Goal: Task Accomplishment & Management: Understand process/instructions

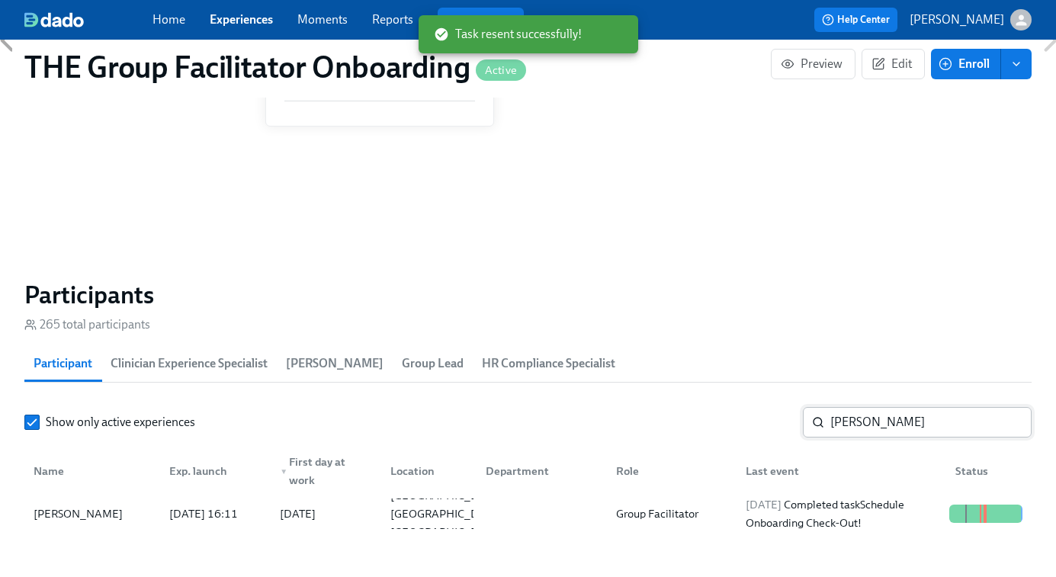
click at [865, 424] on input "blair" at bounding box center [930, 422] width 201 height 31
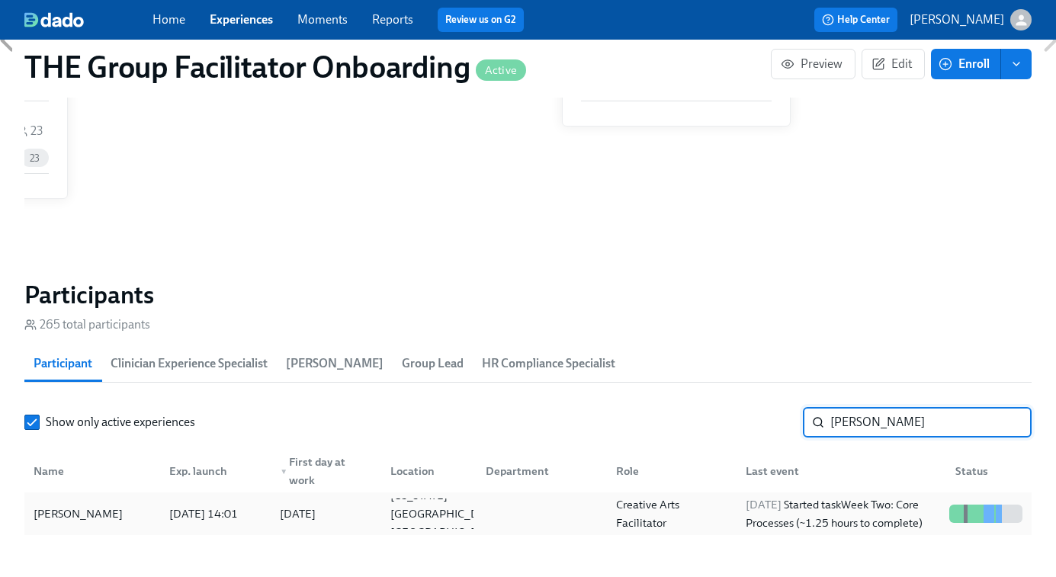
type input "amalia"
click at [850, 506] on div "2025/09/22 Started task Week Two: Core Processes (~1.25 hours to complete)" at bounding box center [842, 514] width 204 height 37
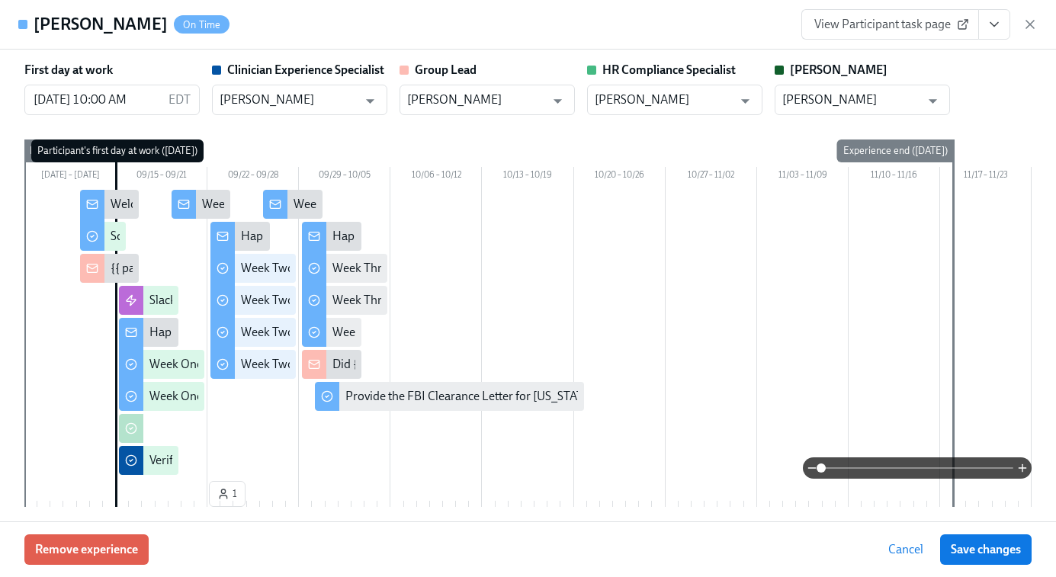
click at [913, 30] on span "View Participant task page" at bounding box center [890, 24] width 152 height 15
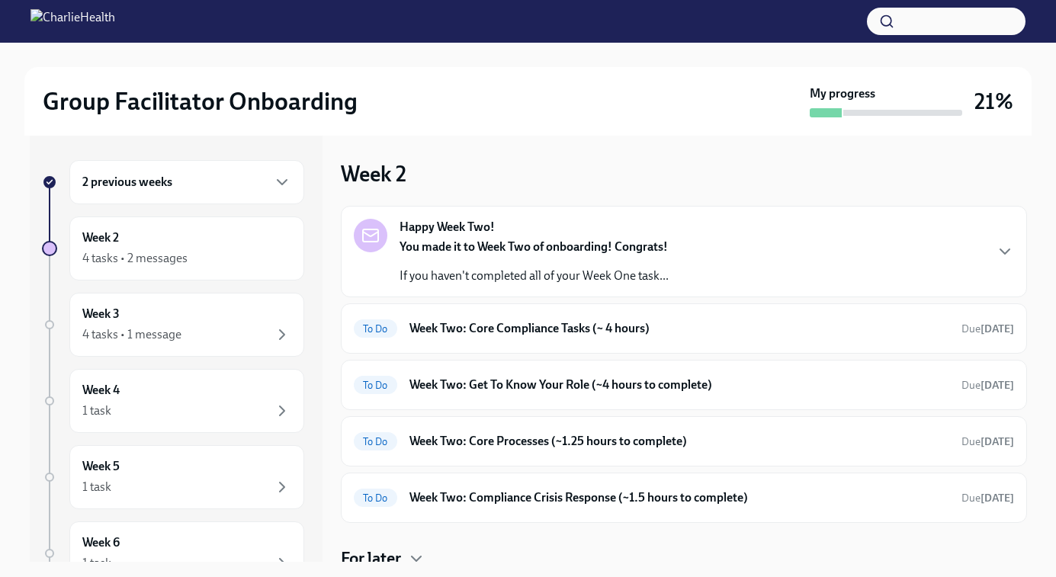
click at [172, 181] on h6 "2 previous weeks" at bounding box center [127, 182] width 90 height 17
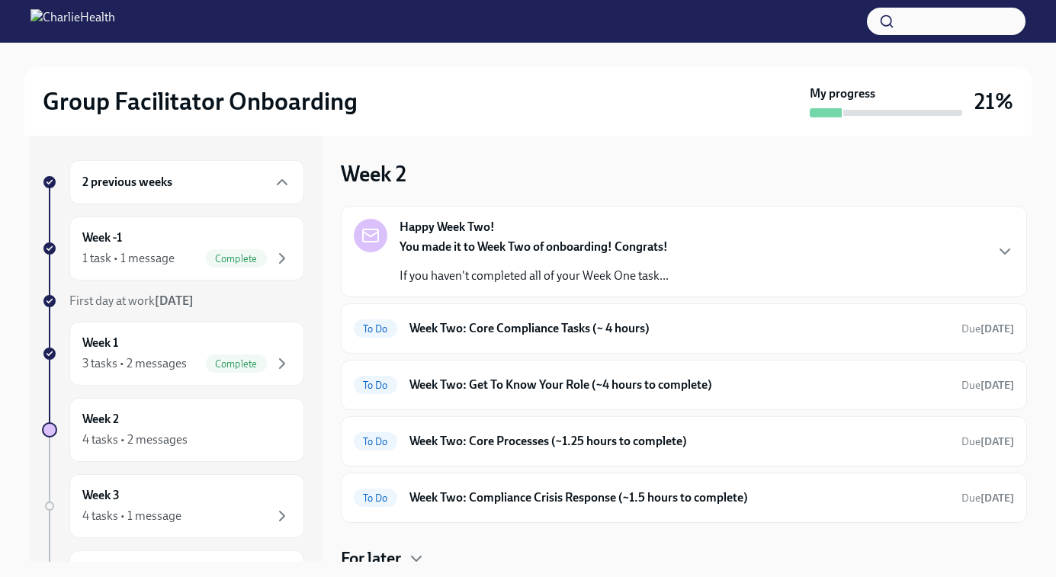
click at [568, 158] on div "Week 2 Happy Week Two! You made it to Week Two of onboarding! Congrats! If you …" at bounding box center [684, 349] width 686 height 426
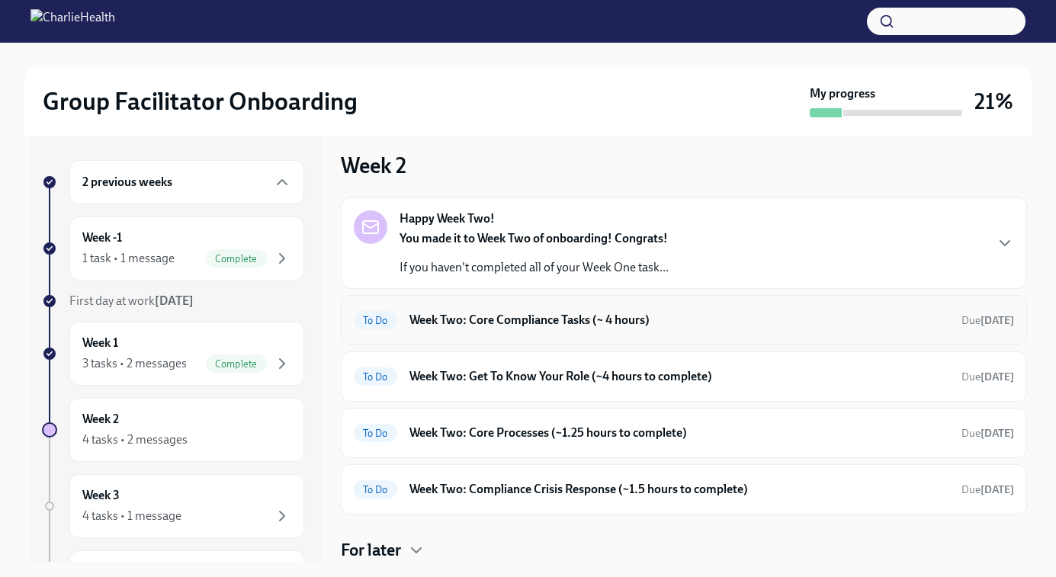
click at [721, 314] on h6 "Week Two: Core Compliance Tasks (~ 4 hours)" at bounding box center [680, 320] width 540 height 17
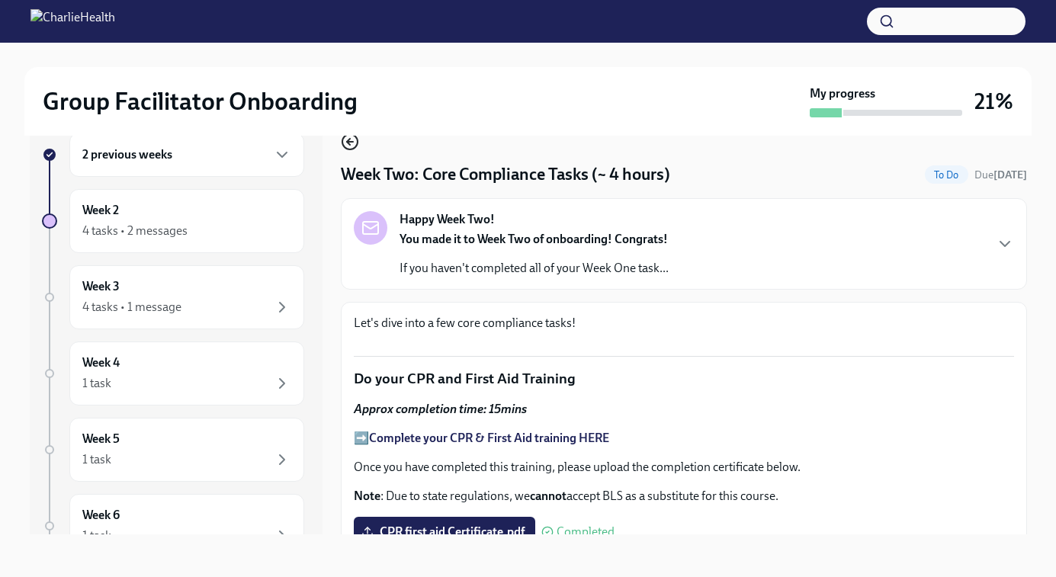
click at [351, 142] on icon "button" at bounding box center [350, 142] width 6 height 0
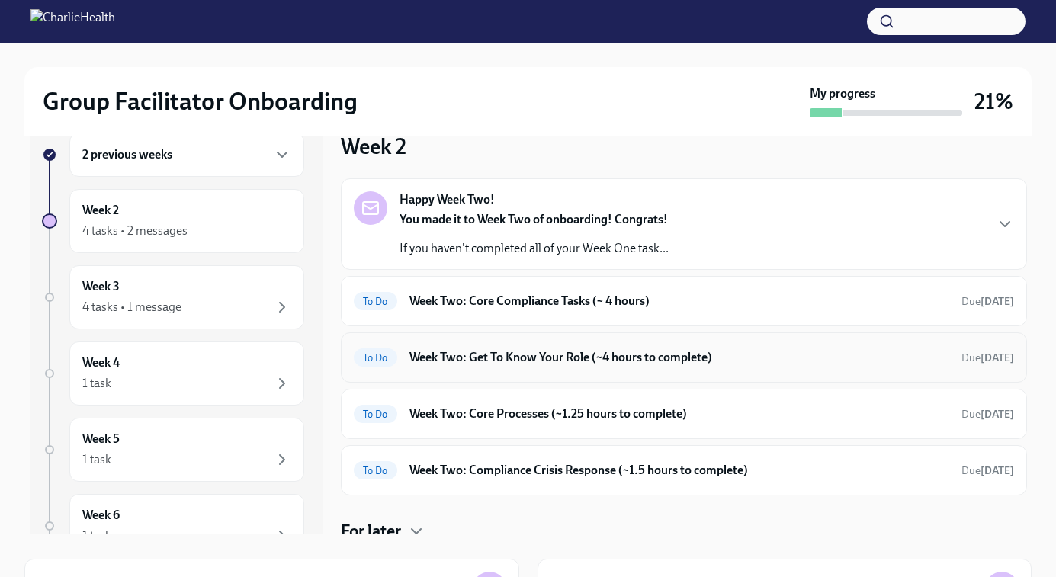
click at [548, 364] on h6 "Week Two: Get To Know Your Role (~4 hours to complete)" at bounding box center [680, 357] width 540 height 17
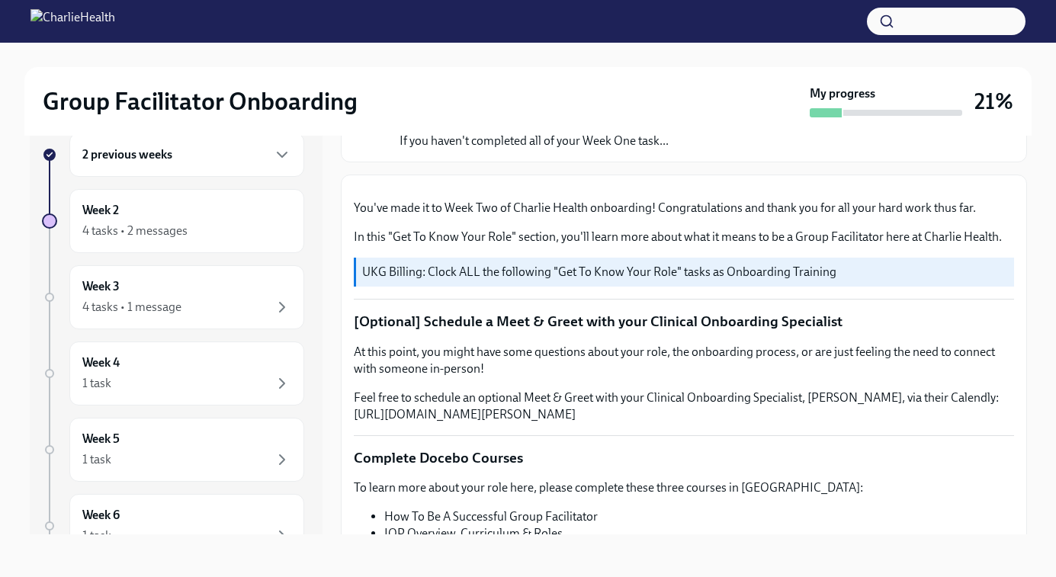
scroll to position [6, 0]
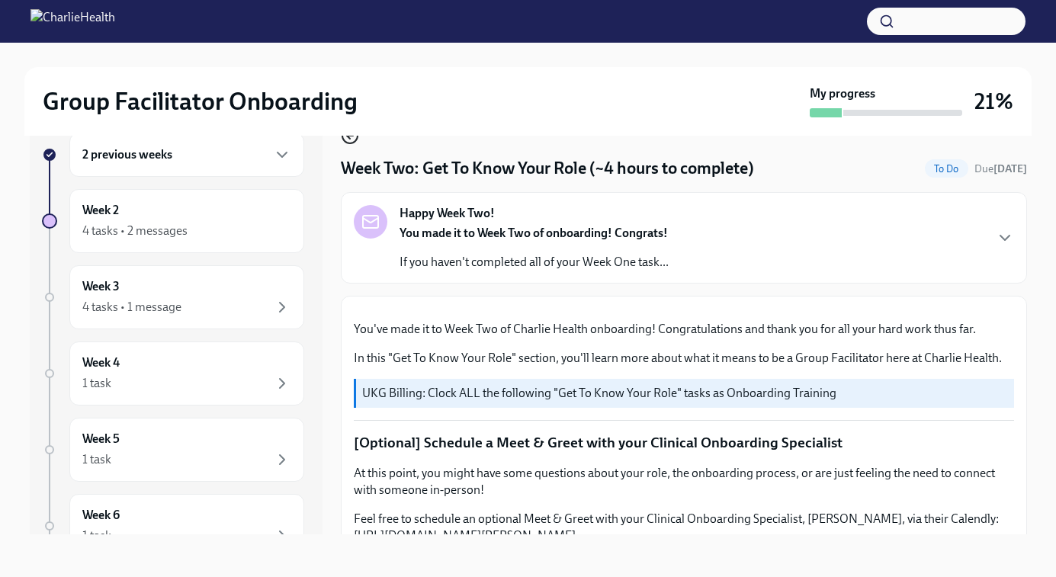
click at [346, 138] on icon "button" at bounding box center [350, 136] width 18 height 18
